Goal: Task Accomplishment & Management: Manage account settings

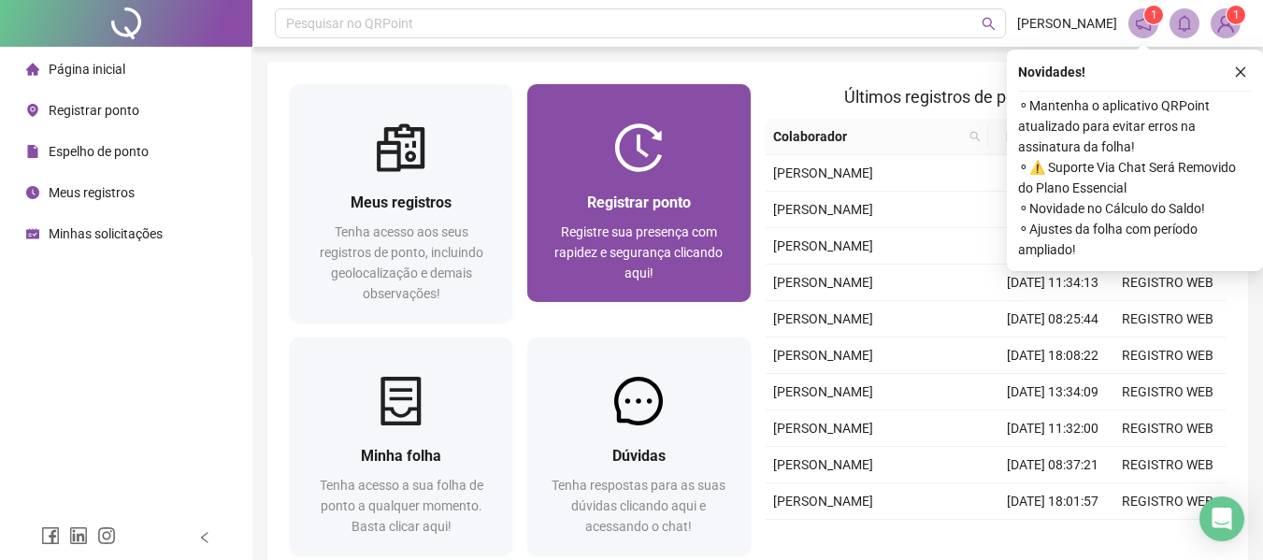
click at [649, 207] on span "Registrar ponto" at bounding box center [639, 203] width 104 height 18
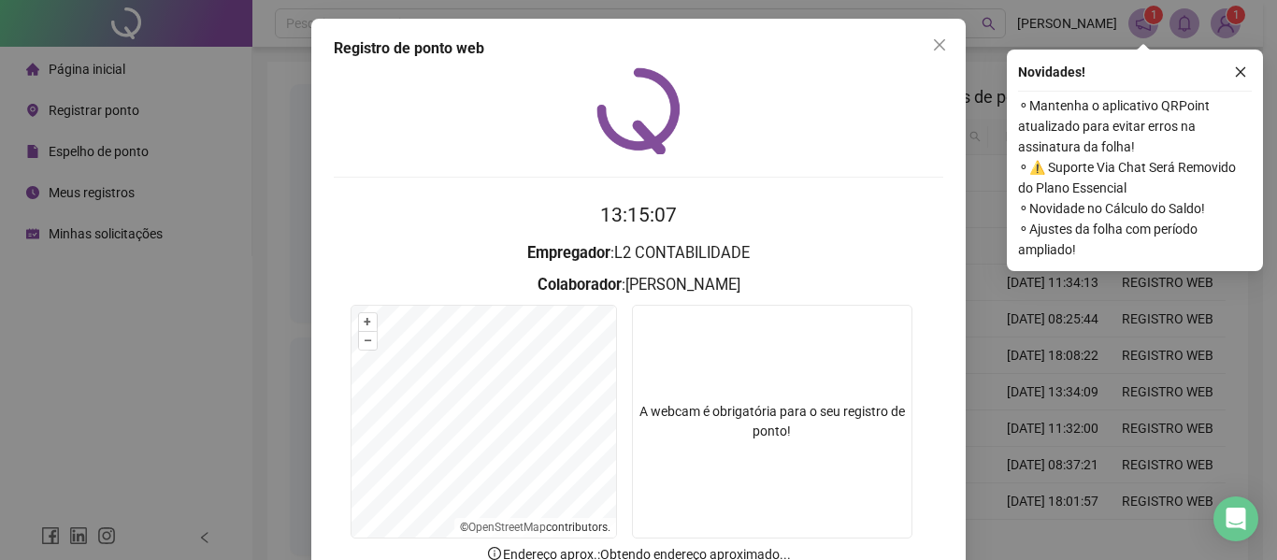
scroll to position [129, 0]
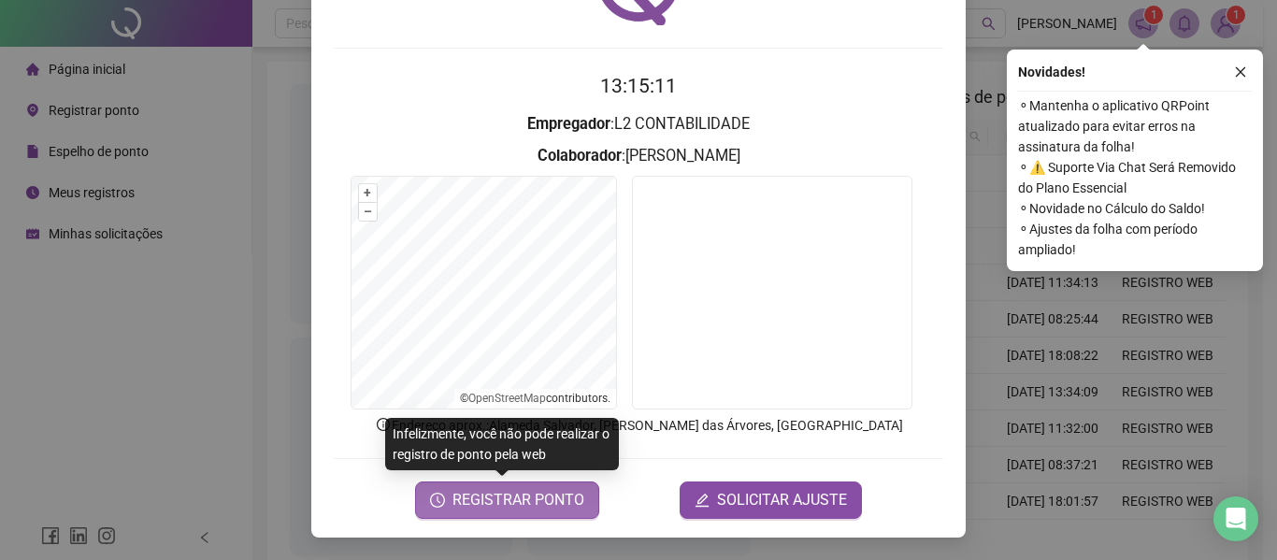
click at [548, 501] on span "REGISTRAR PONTO" at bounding box center [519, 500] width 132 height 22
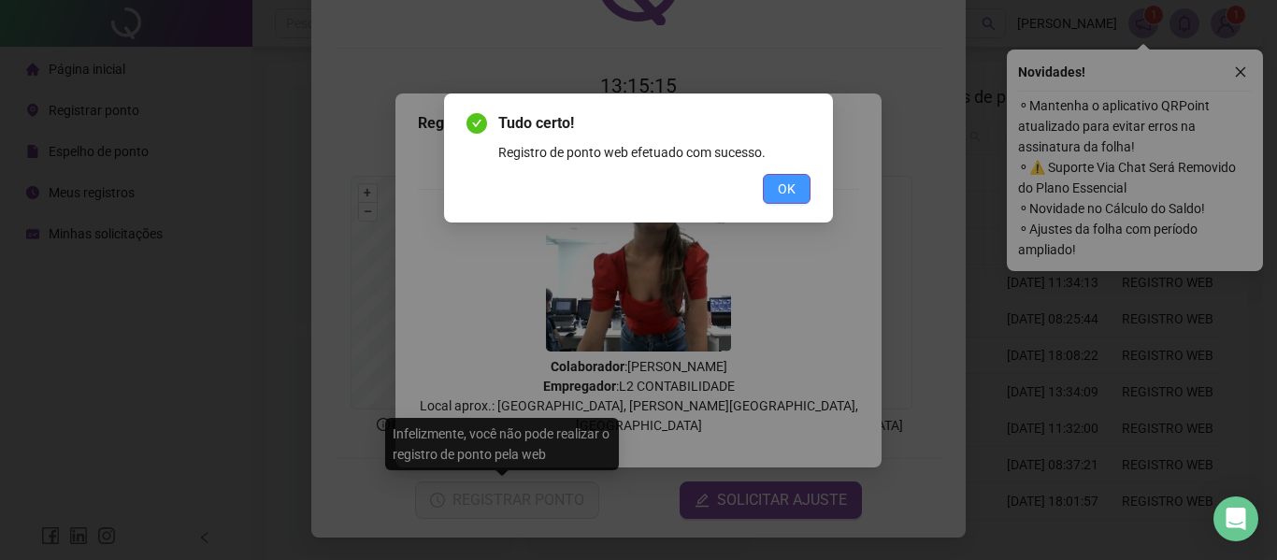
click at [784, 193] on span "OK" at bounding box center [787, 189] width 18 height 21
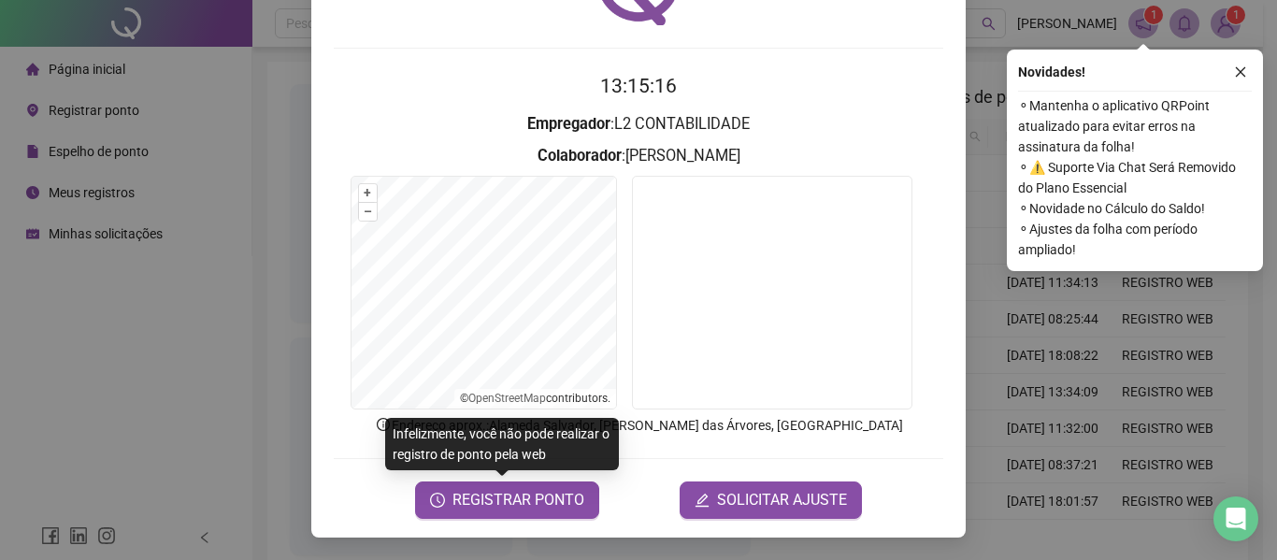
click at [118, 172] on div "Registro de ponto web 13:15:16 Empregador : L2 CONTABILIDADE Colaborador : [PER…" at bounding box center [638, 280] width 1277 height 560
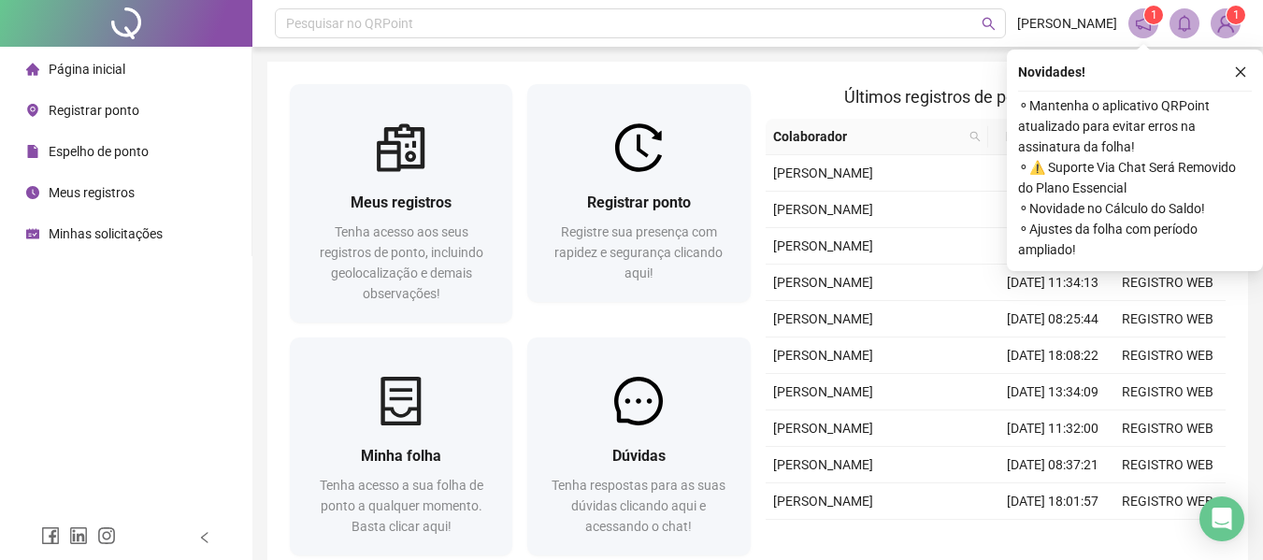
click at [108, 199] on span "Meus registros" at bounding box center [92, 192] width 86 height 15
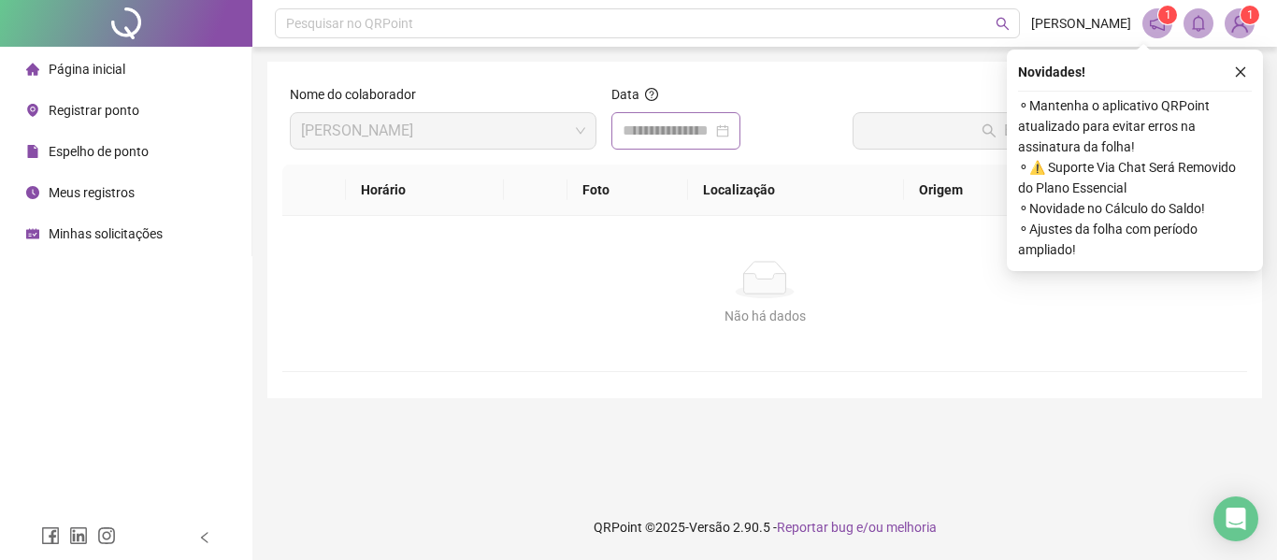
click at [684, 144] on div at bounding box center [675, 130] width 129 height 37
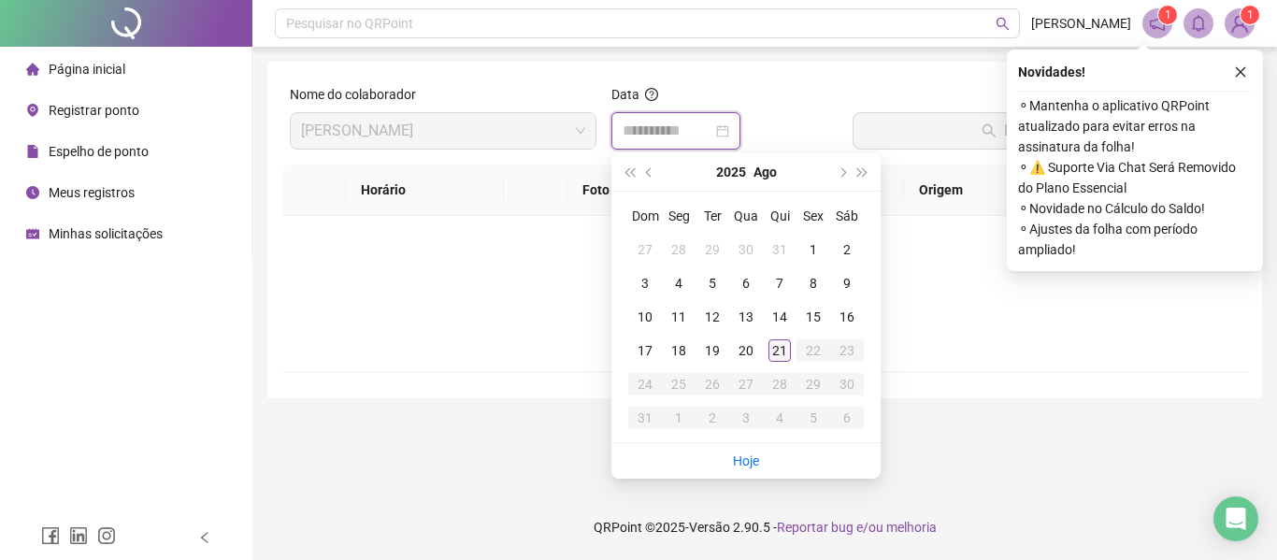
type input "**********"
click at [772, 349] on div "21" at bounding box center [780, 350] width 22 height 22
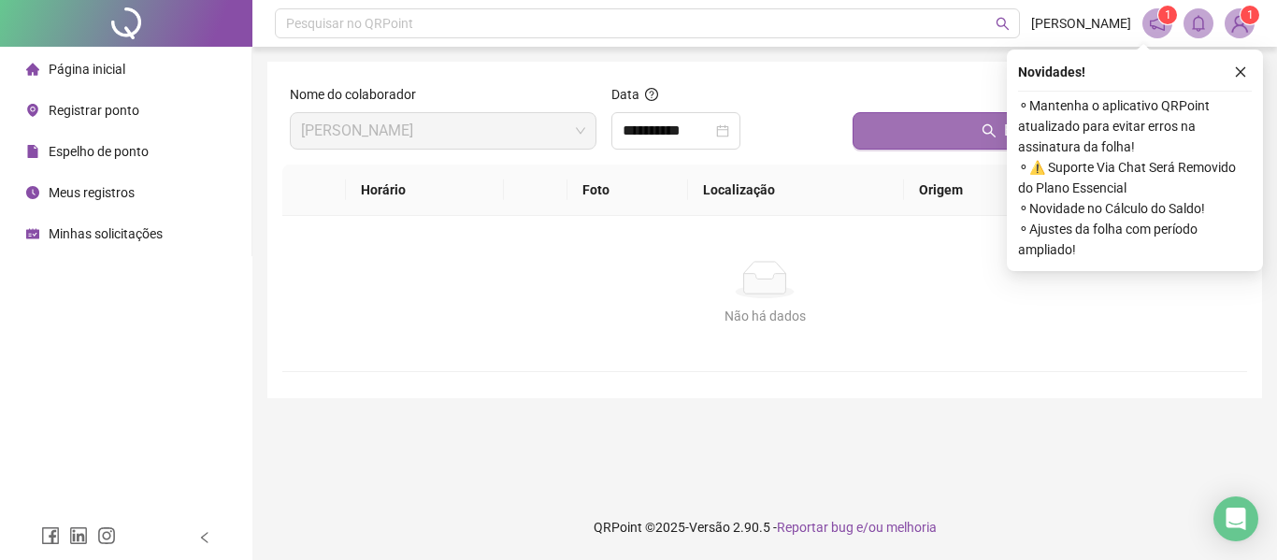
click at [891, 125] on button "Buscar registros" at bounding box center [1046, 130] width 387 height 37
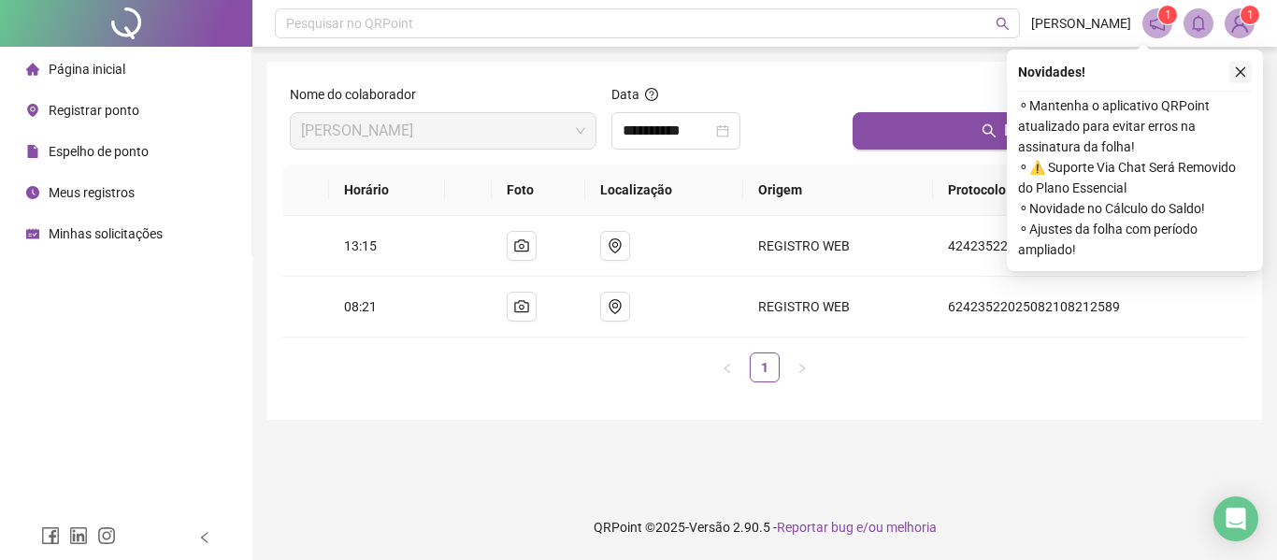
click at [1240, 73] on icon "close" at bounding box center [1241, 72] width 10 height 10
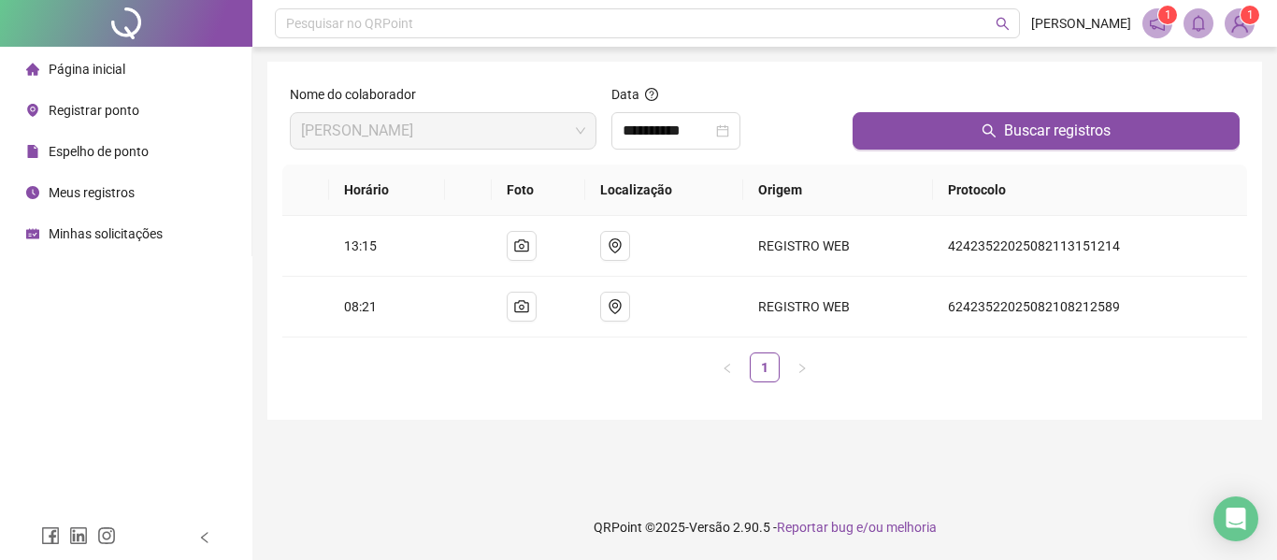
click at [93, 103] on span "Registrar ponto" at bounding box center [94, 110] width 91 height 15
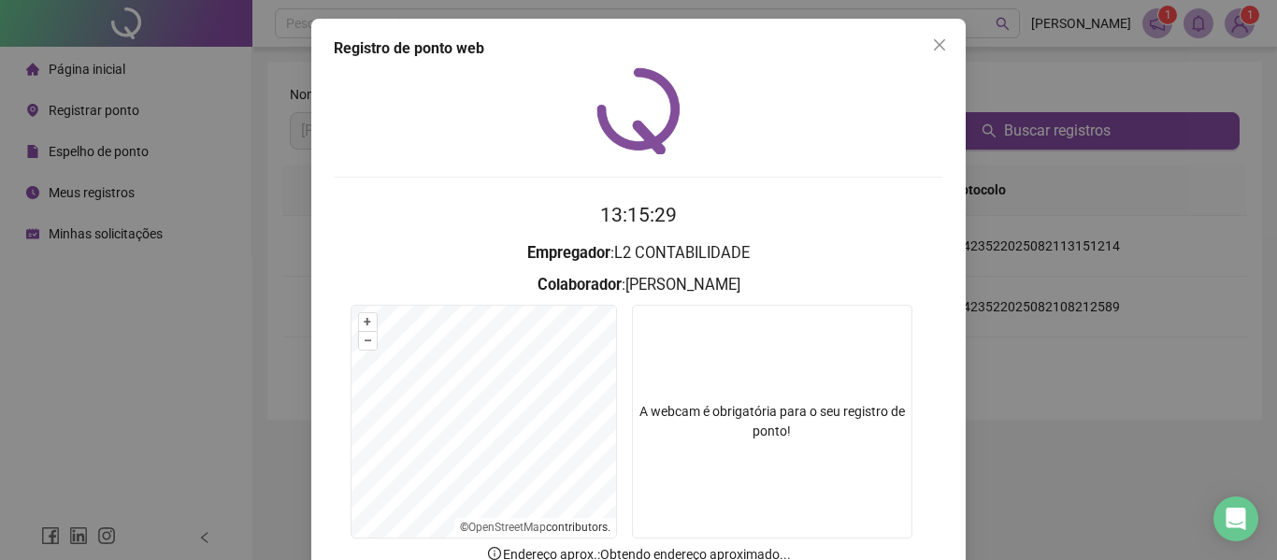
click at [746, 385] on video at bounding box center [772, 422] width 280 height 234
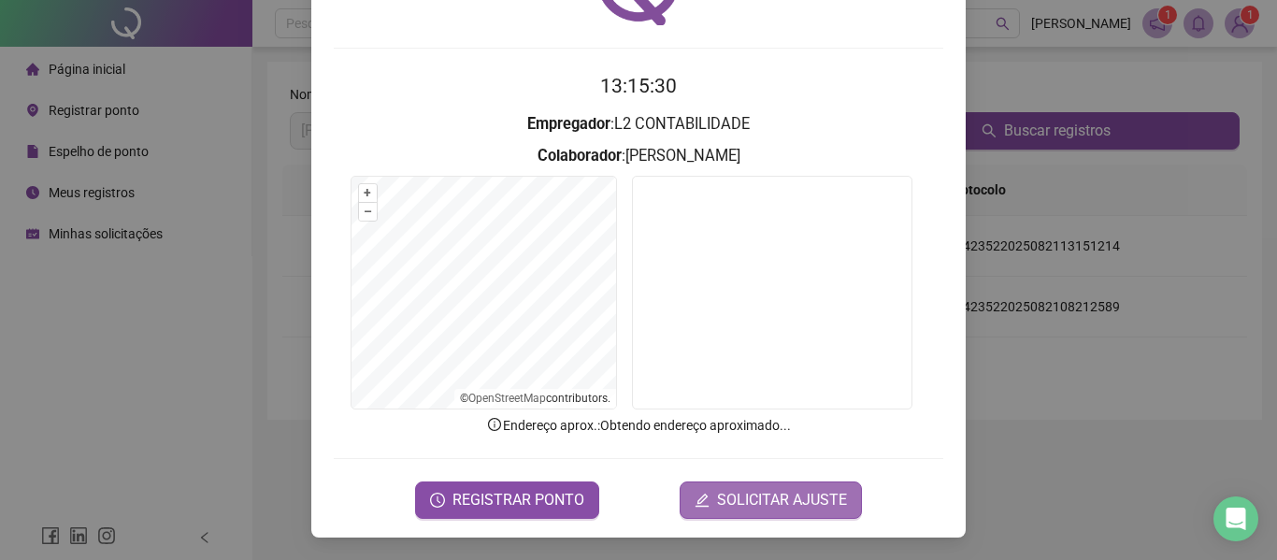
click at [749, 494] on span "SOLICITAR AJUSTE" at bounding box center [782, 500] width 130 height 22
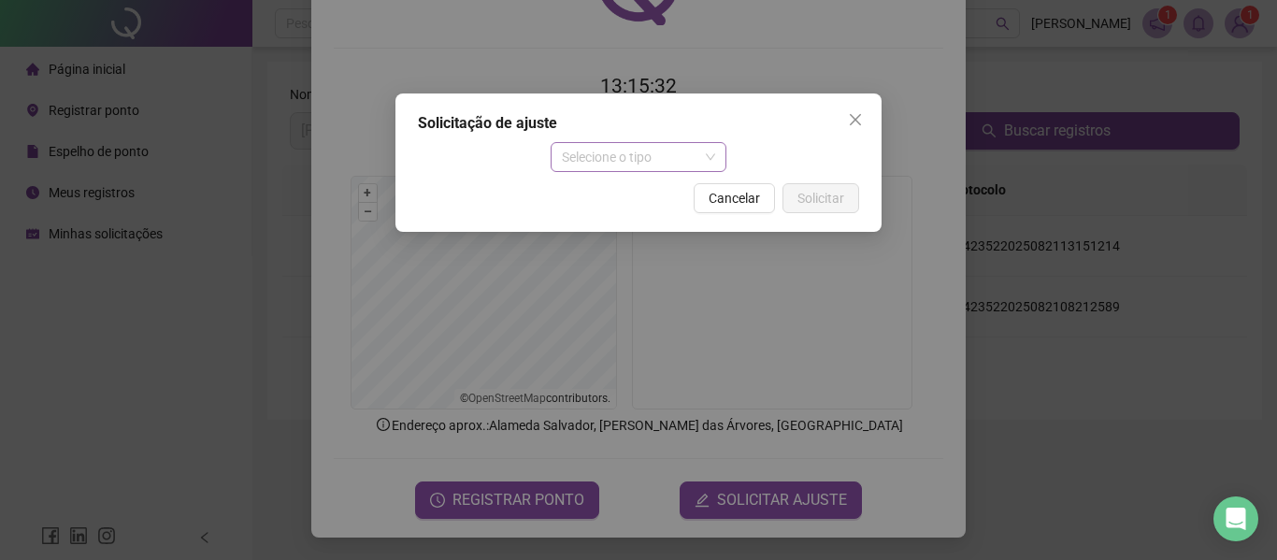
click at [596, 155] on span "Selecione o tipo" at bounding box center [639, 157] width 154 height 28
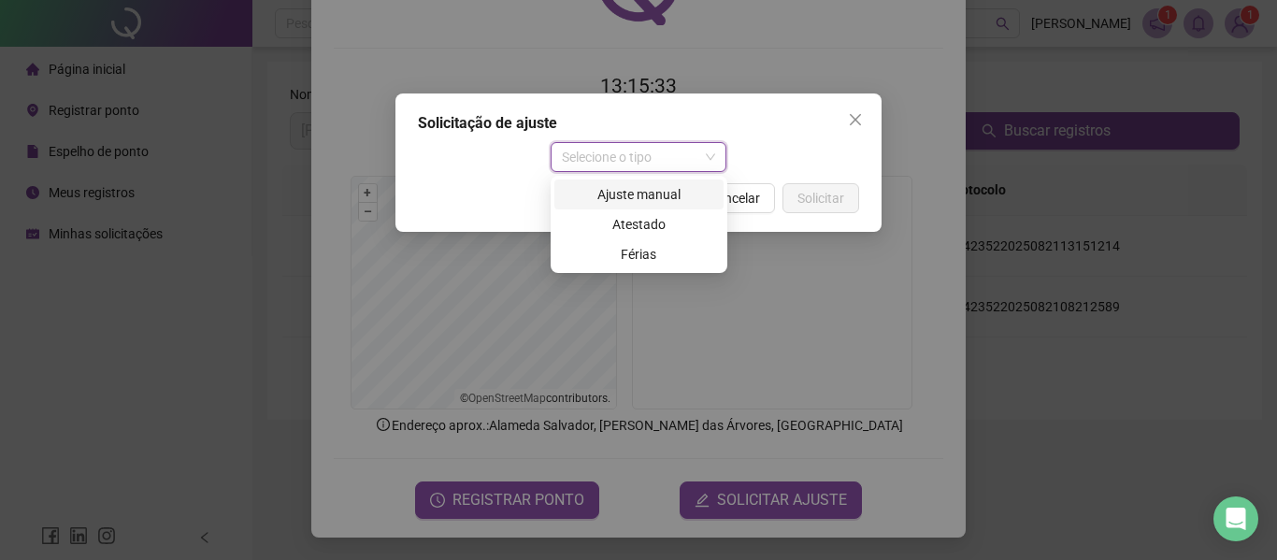
click at [633, 192] on div "Ajuste manual" at bounding box center [639, 194] width 147 height 21
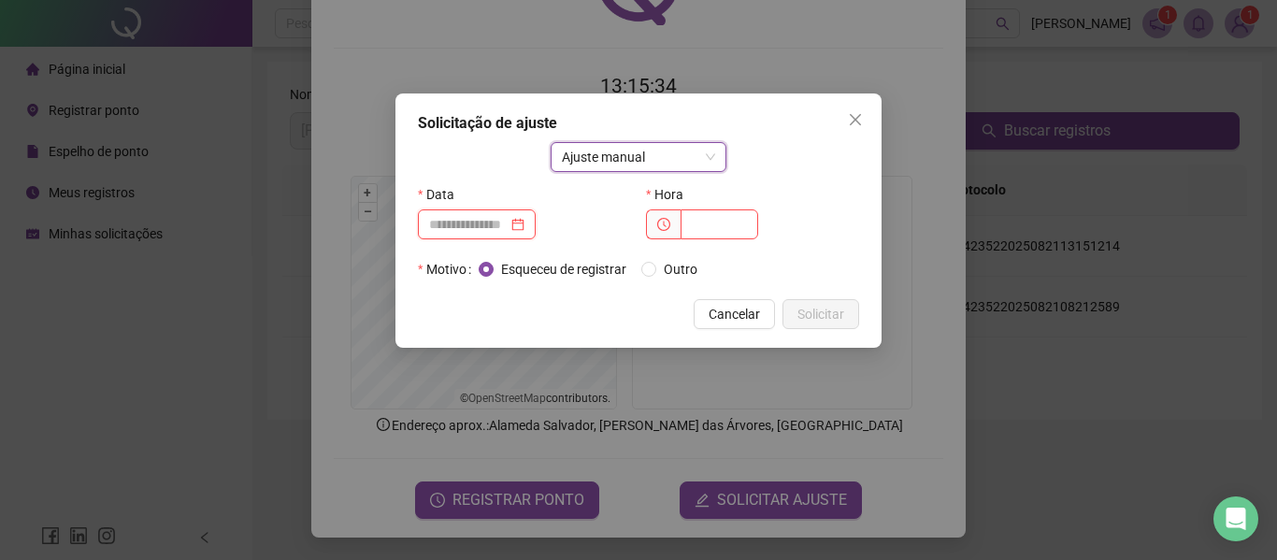
click at [497, 217] on input at bounding box center [468, 224] width 79 height 21
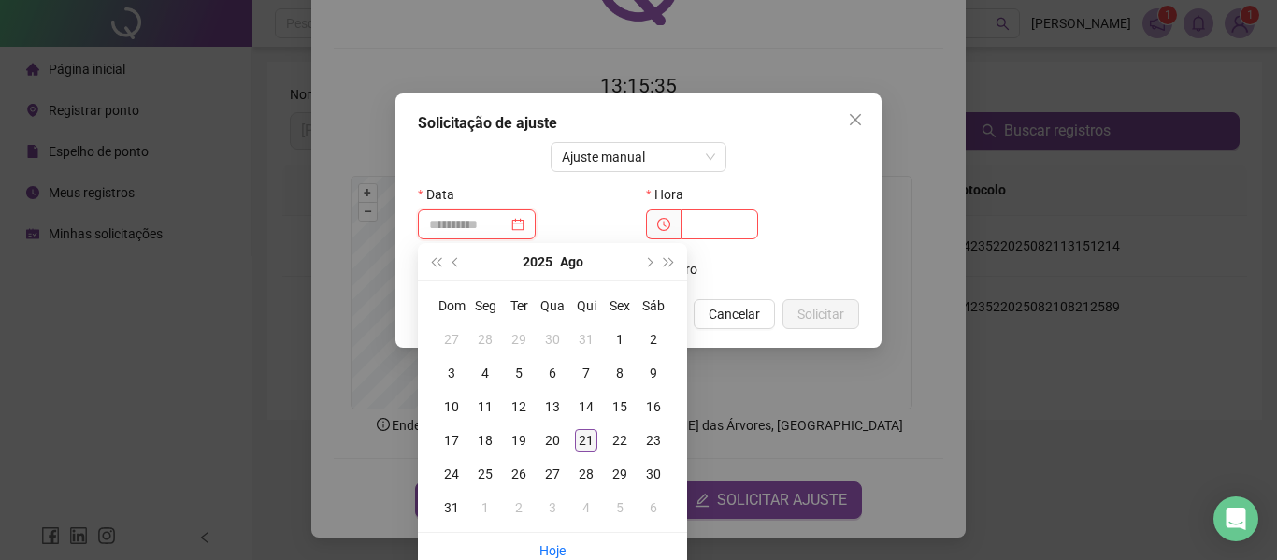
type input "**********"
click at [588, 444] on div "21" at bounding box center [586, 440] width 22 height 22
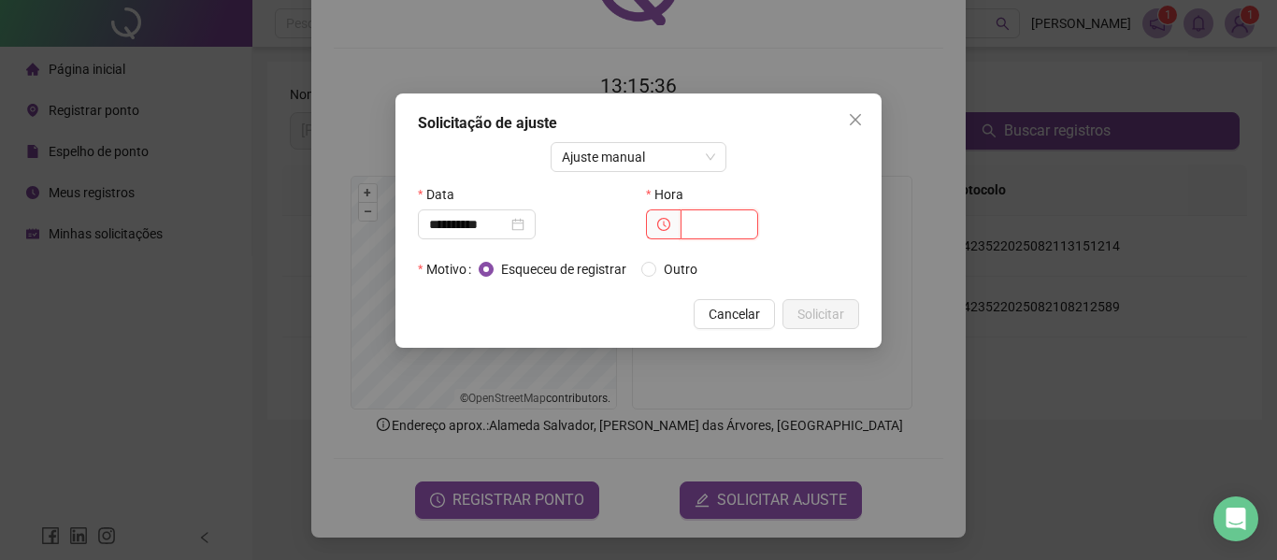
click at [715, 227] on input "text" at bounding box center [720, 224] width 78 height 30
type input "*****"
click at [855, 310] on button "Solicitar" at bounding box center [821, 314] width 77 height 30
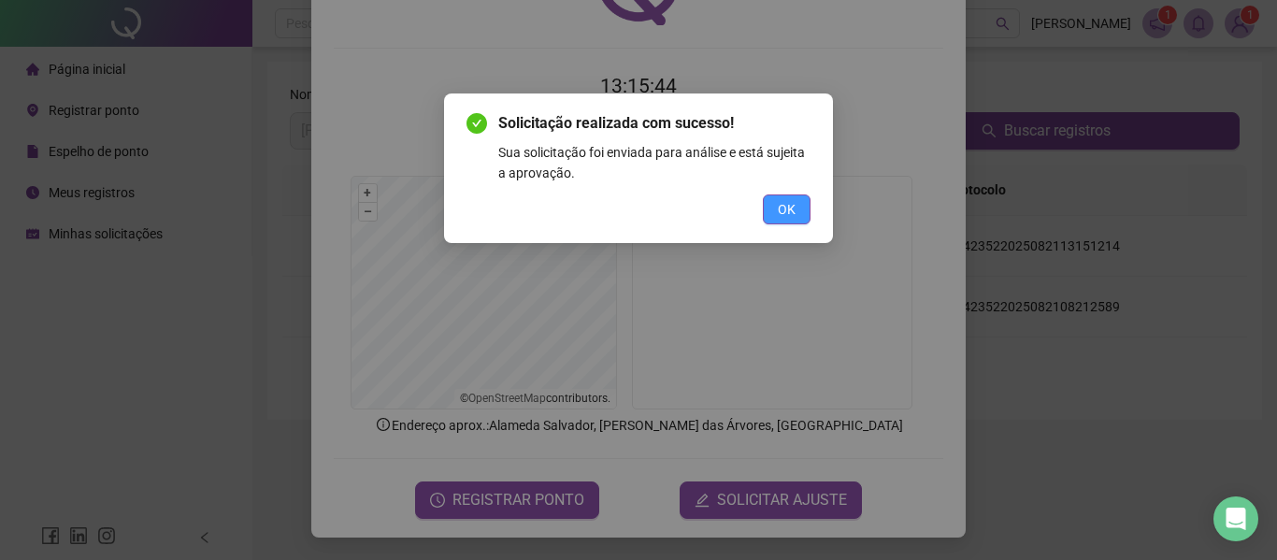
click at [796, 201] on button "OK" at bounding box center [787, 209] width 48 height 30
